Goal: Task Accomplishment & Management: Manage account settings

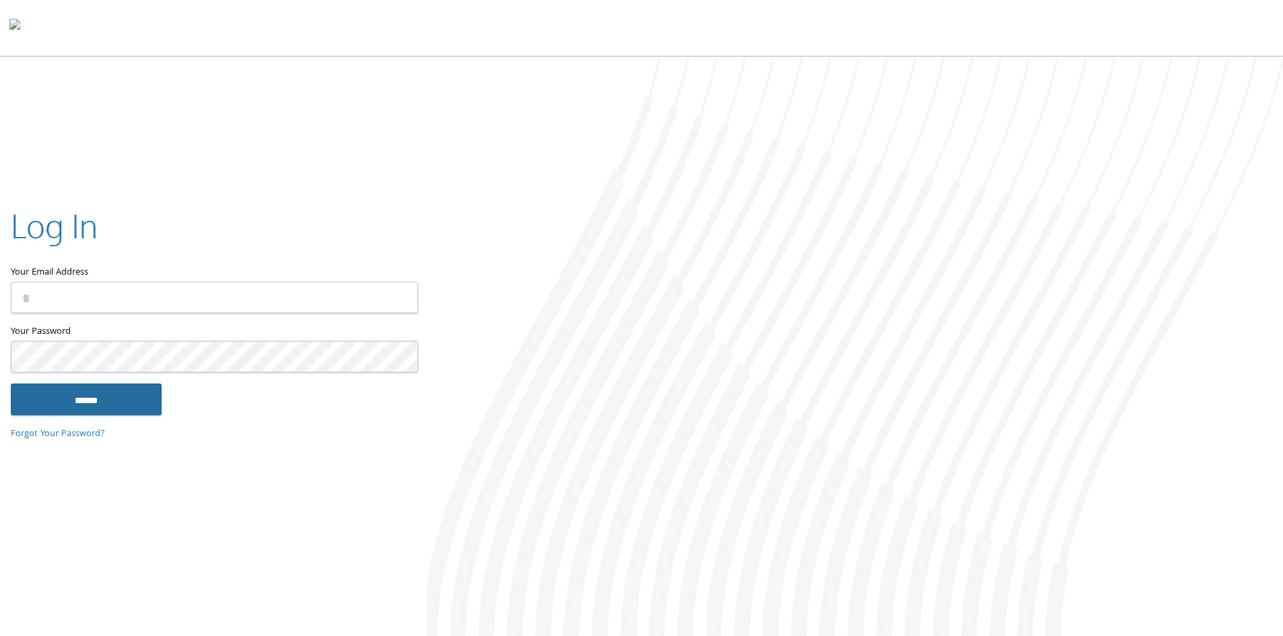
type input "**********"
click at [55, 403] on input "******" at bounding box center [86, 399] width 151 height 32
type input "**********"
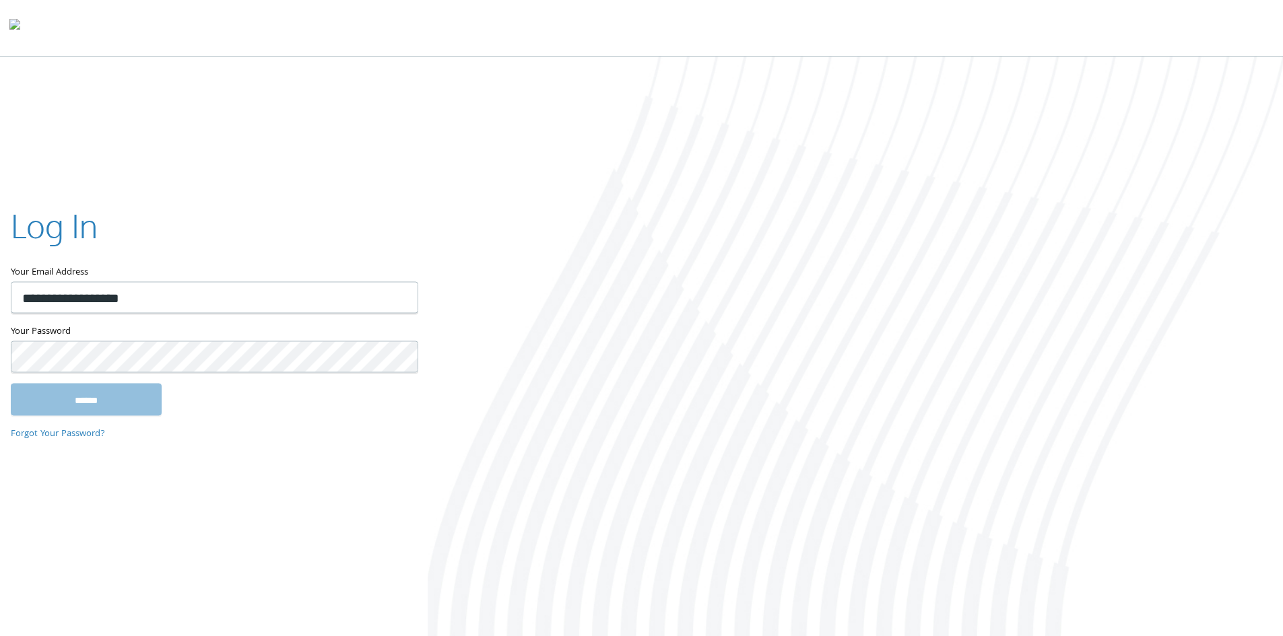
click at [87, 399] on input "******" at bounding box center [86, 399] width 151 height 32
